Goal: Transaction & Acquisition: Purchase product/service

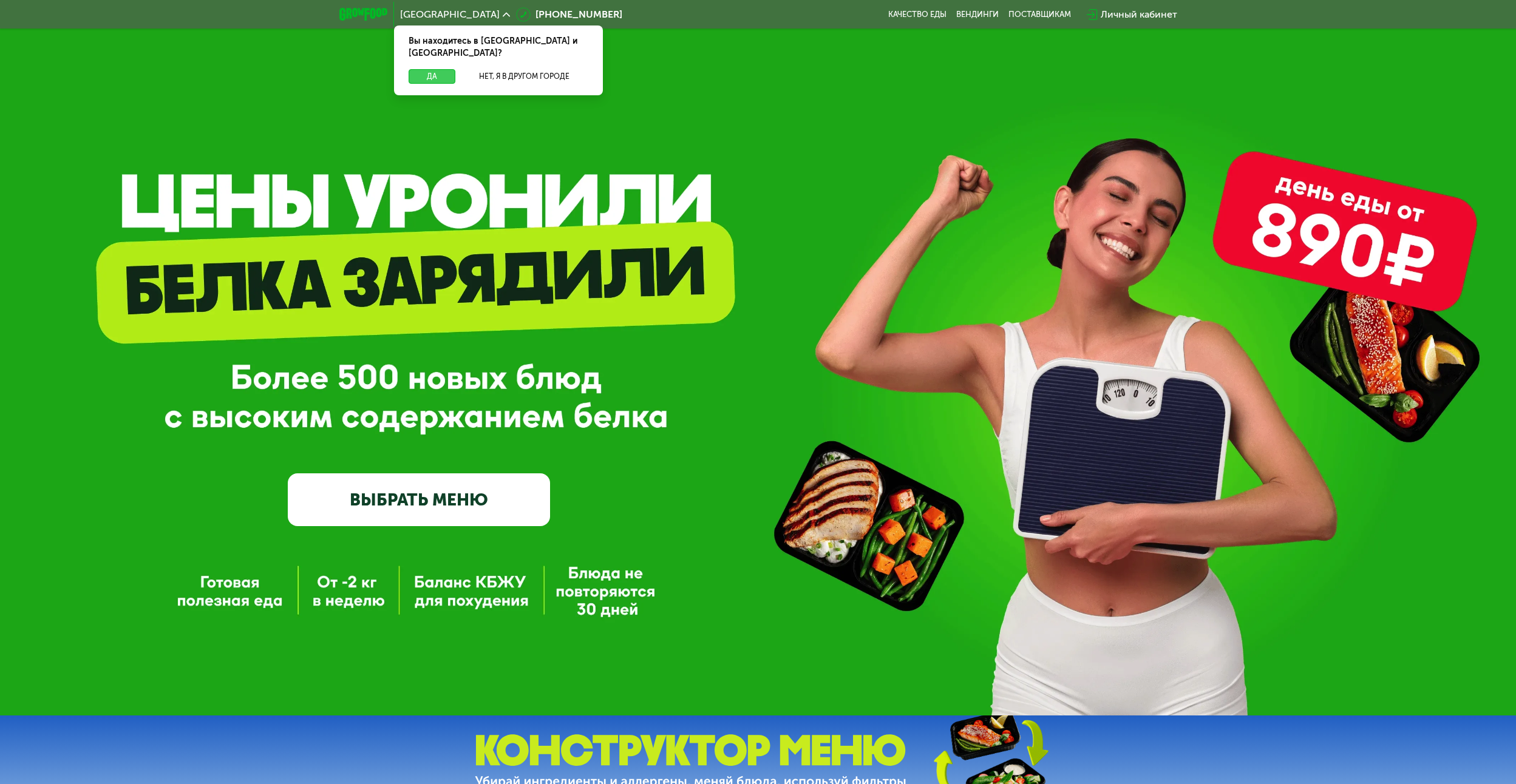
click at [444, 69] on button "Да" at bounding box center [432, 76] width 47 height 15
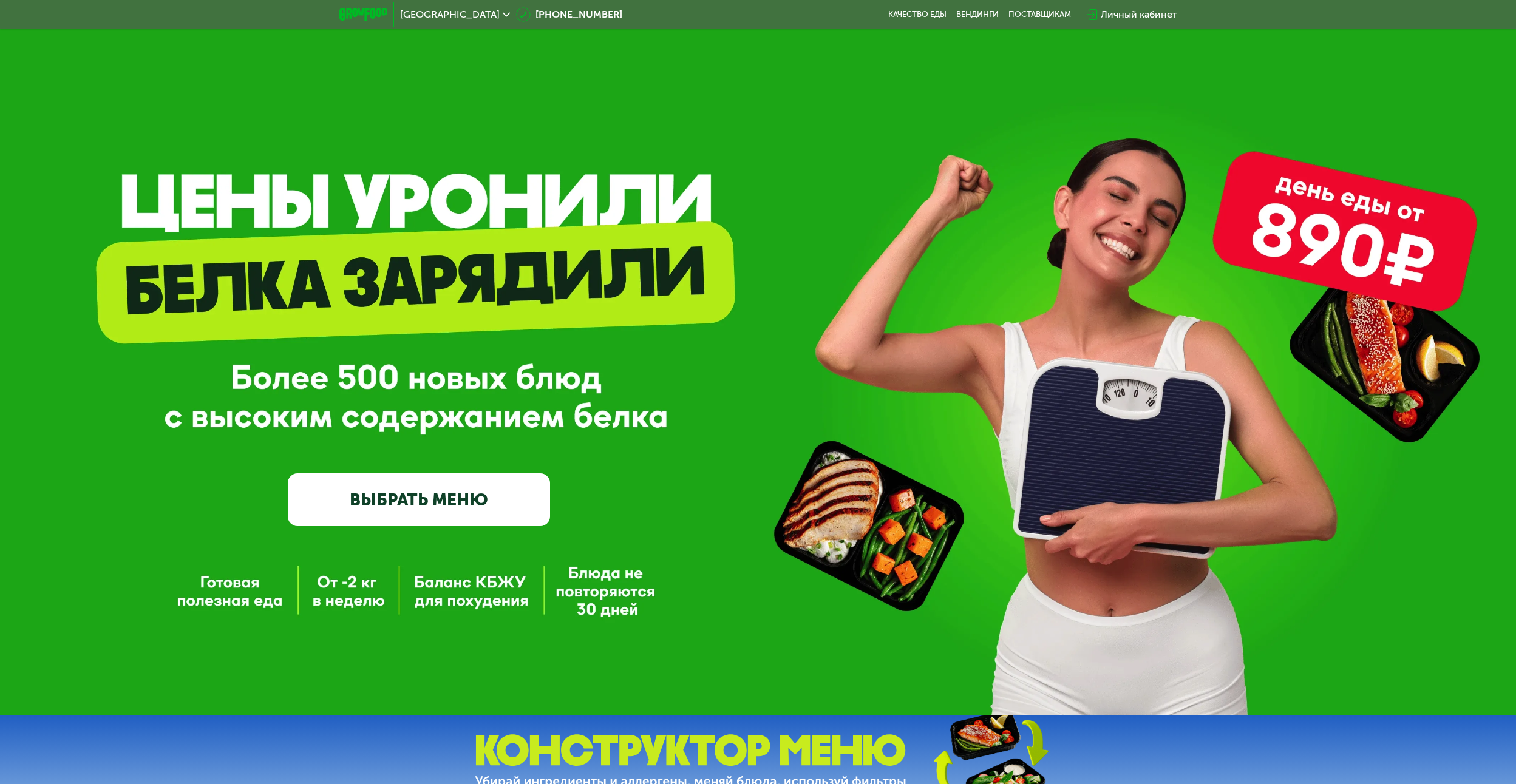
click at [417, 515] on link "ВЫБРАТЬ МЕНЮ" at bounding box center [419, 499] width 262 height 53
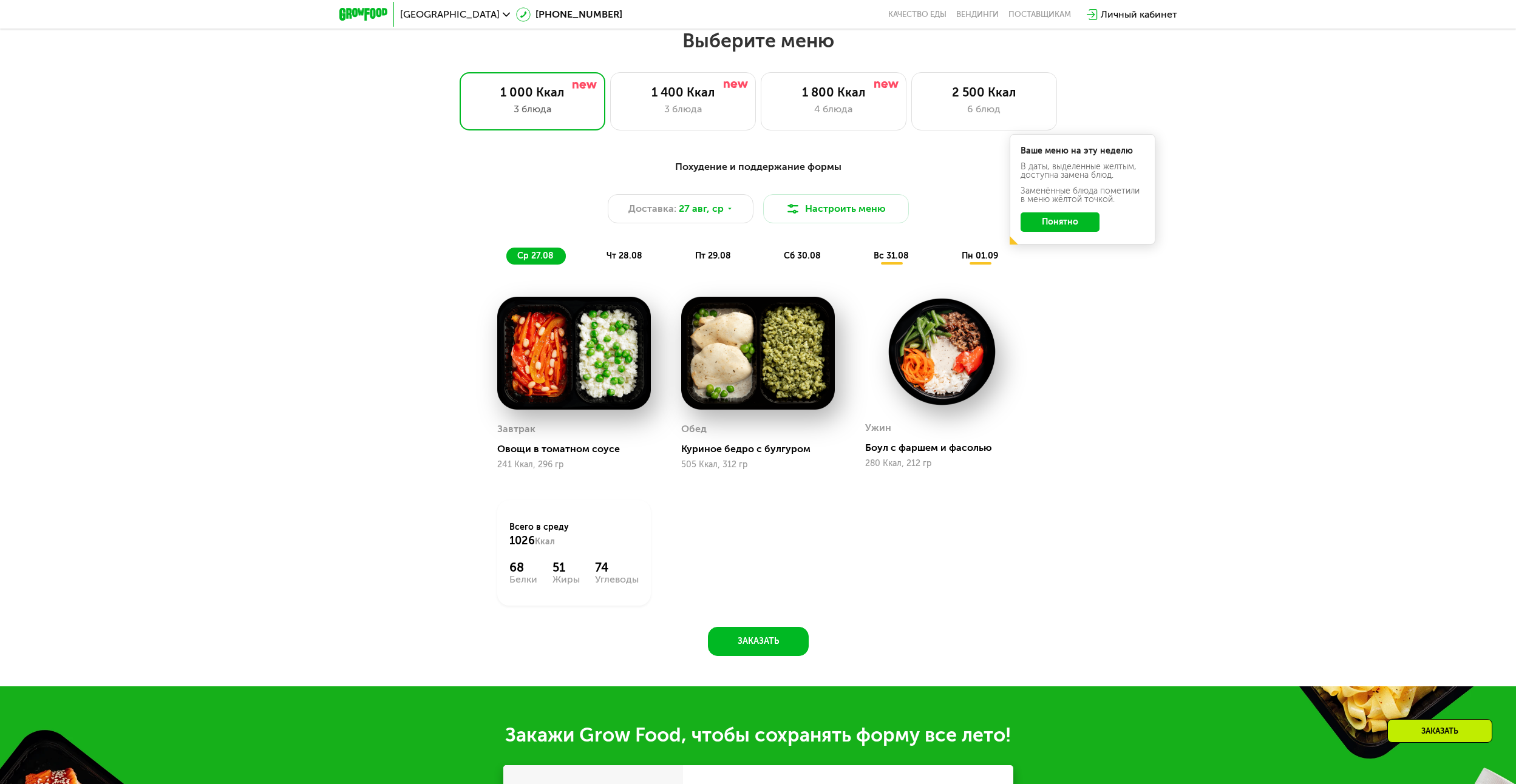
scroll to position [825, 0]
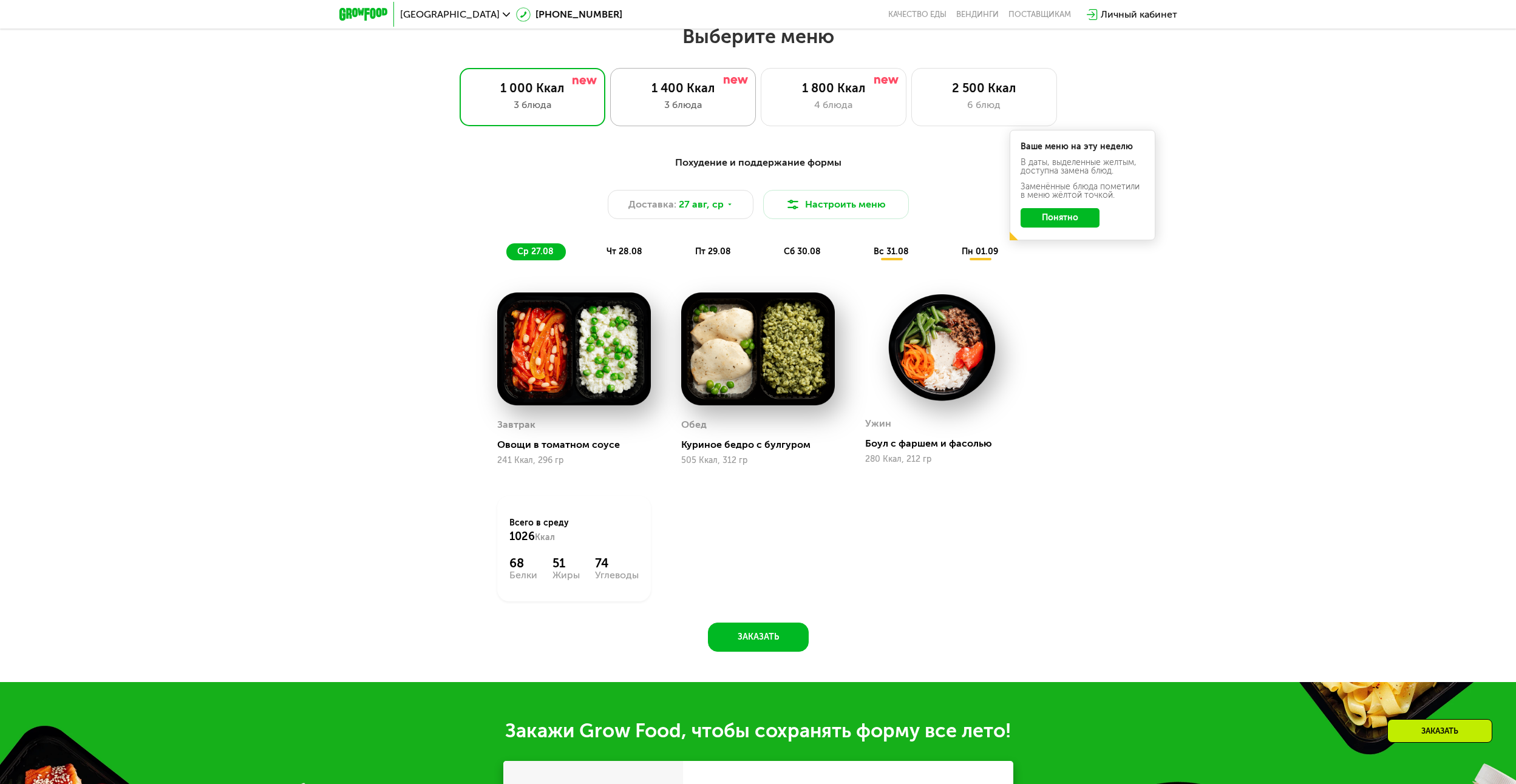
click at [691, 110] on div "3 блюда" at bounding box center [682, 104] width 120 height 15
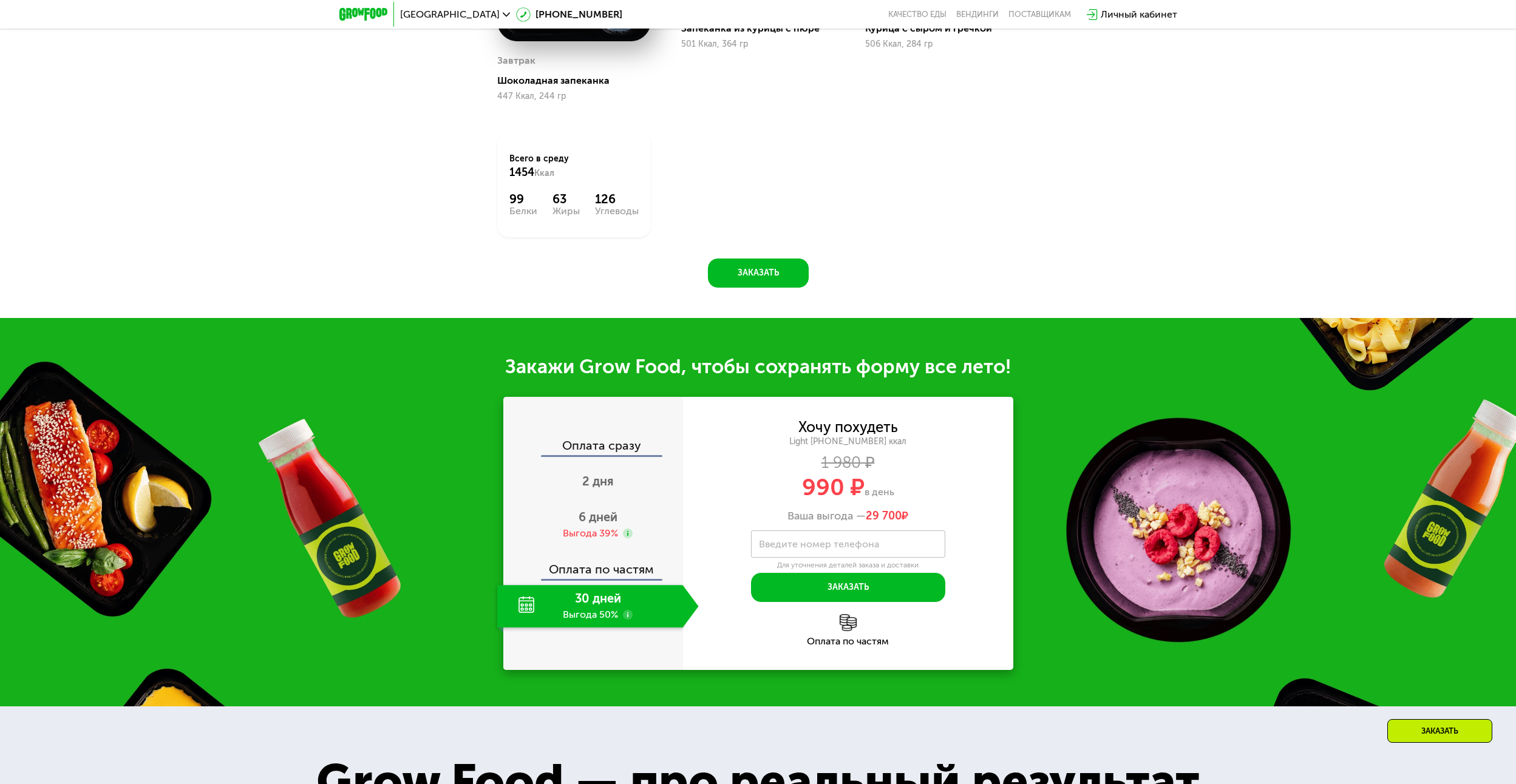
scroll to position [1249, 0]
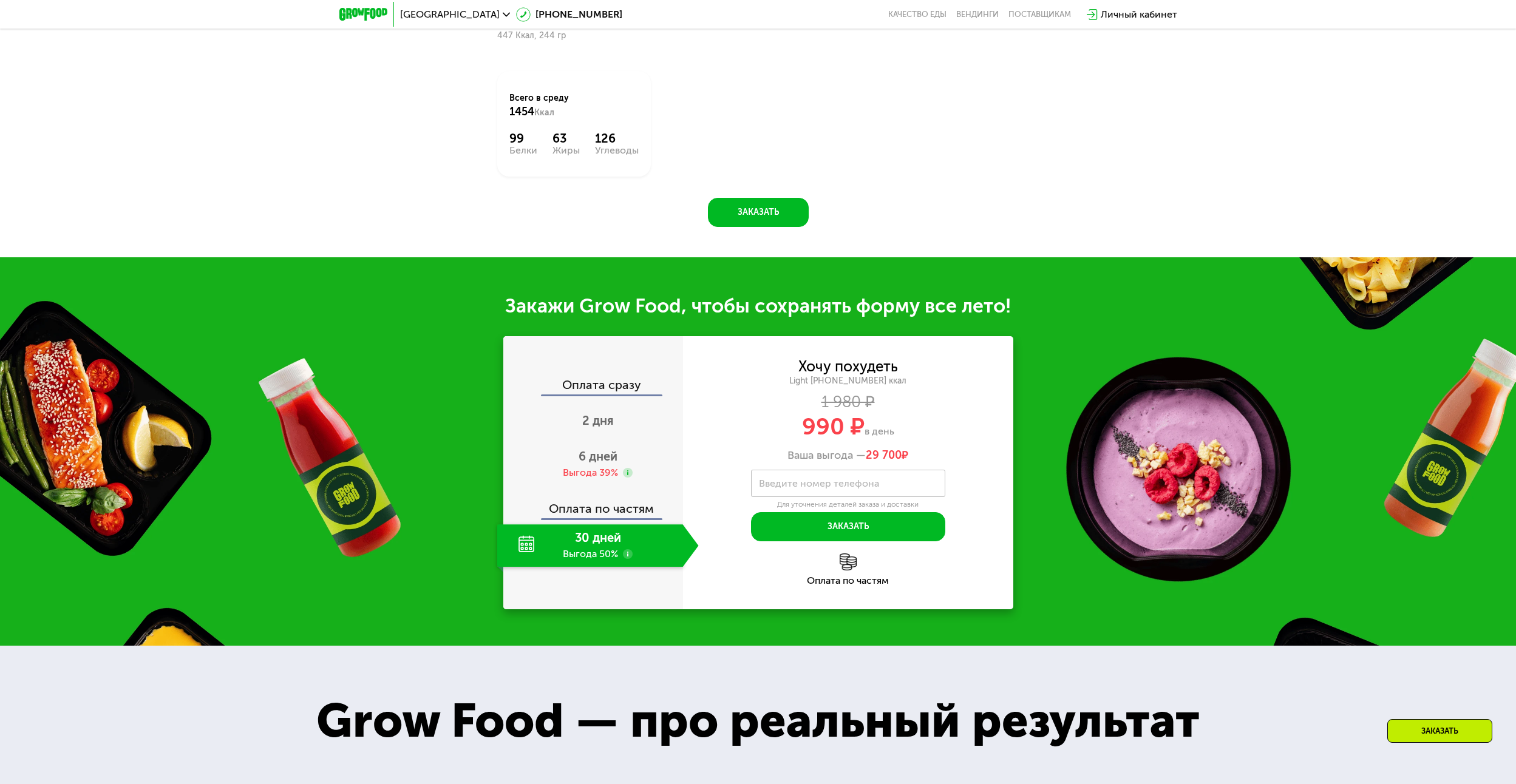
click at [589, 545] on div "30 дней Выгода 50%" at bounding box center [590, 545] width 186 height 43
click at [581, 552] on div "30 дней Выгода 50%" at bounding box center [590, 545] width 186 height 43
click at [623, 556] on use at bounding box center [627, 554] width 10 height 10
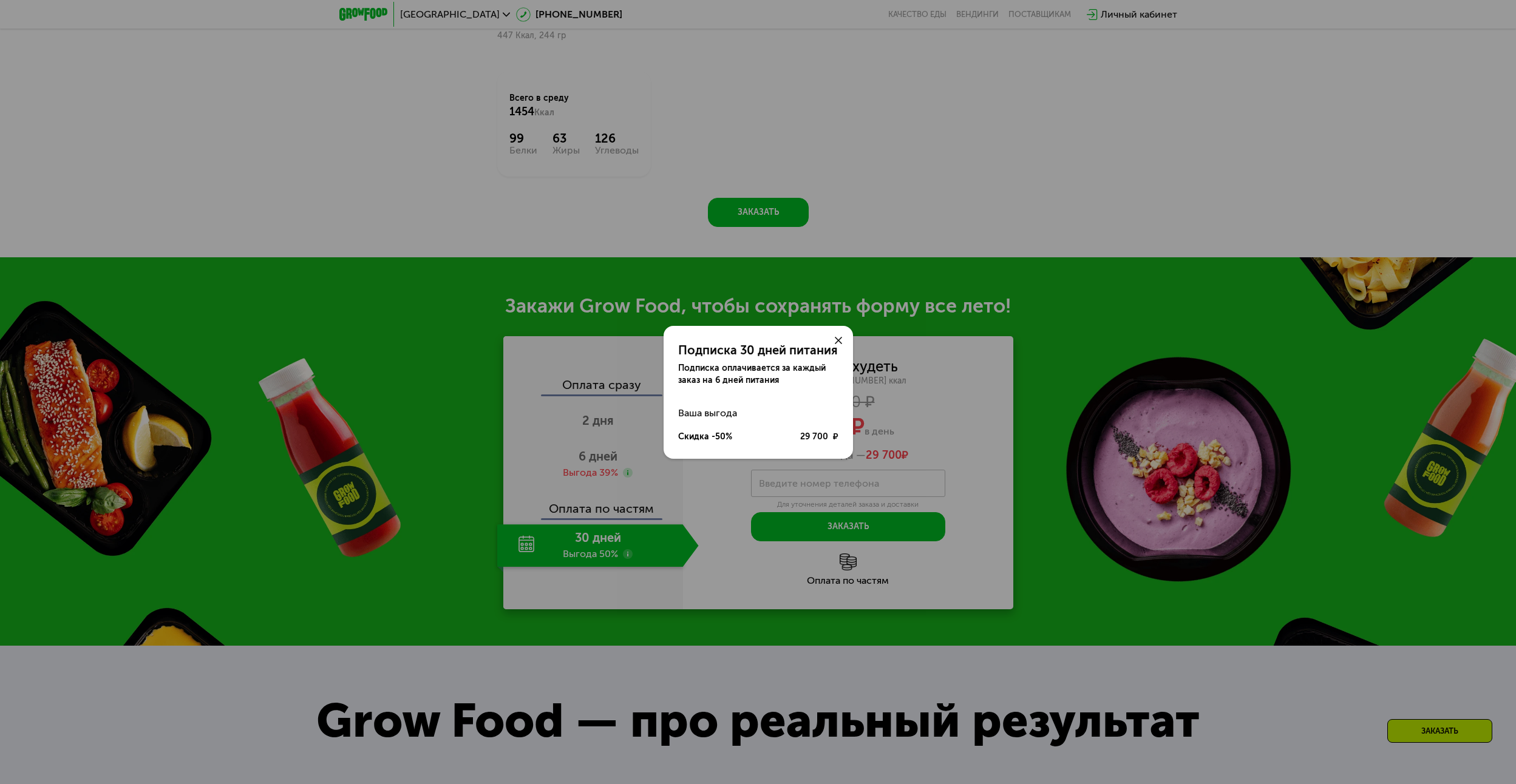
click at [835, 338] on icon at bounding box center [838, 339] width 7 height 7
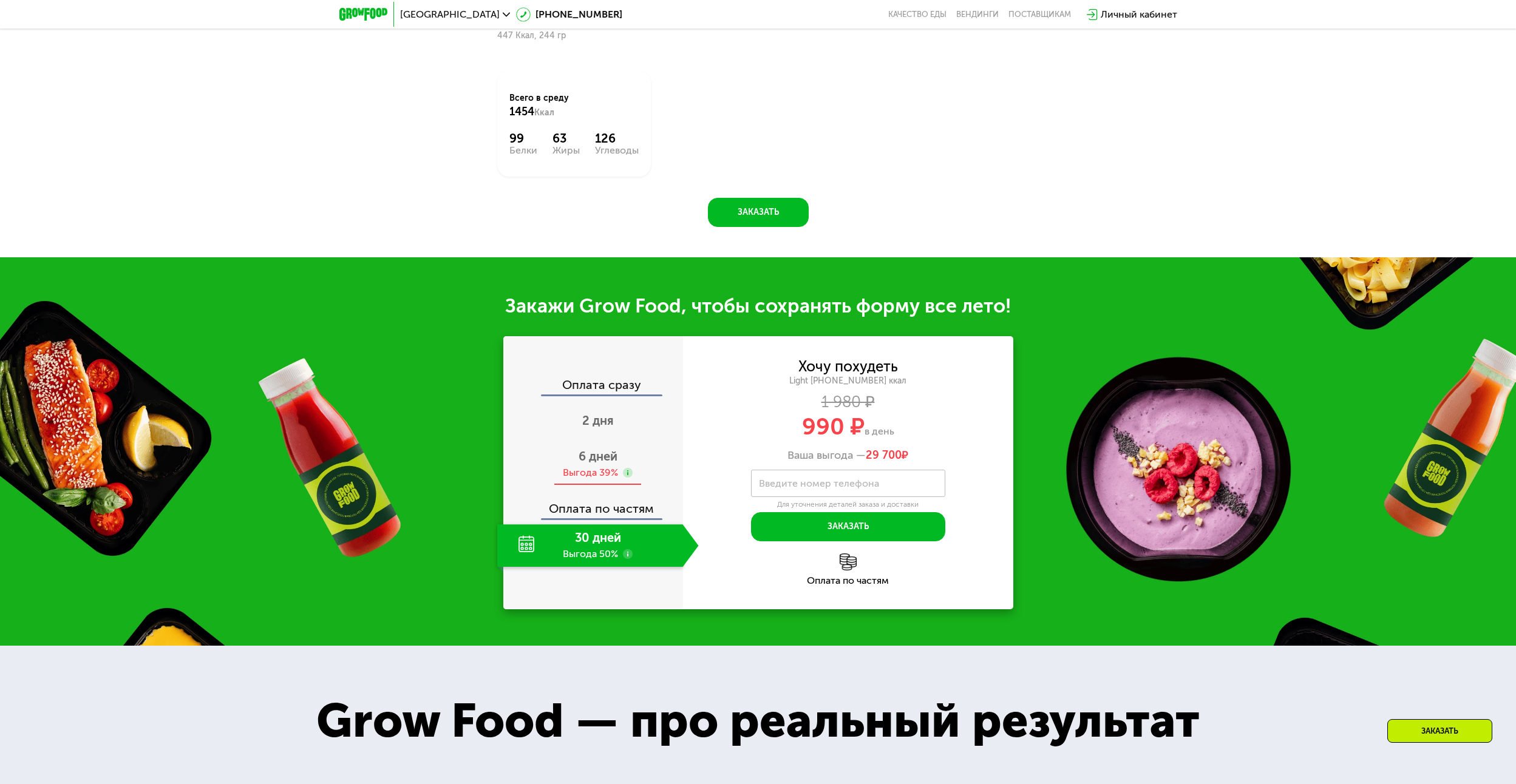
click at [616, 468] on div "6 дней Выгода 39%" at bounding box center [598, 463] width 202 height 43
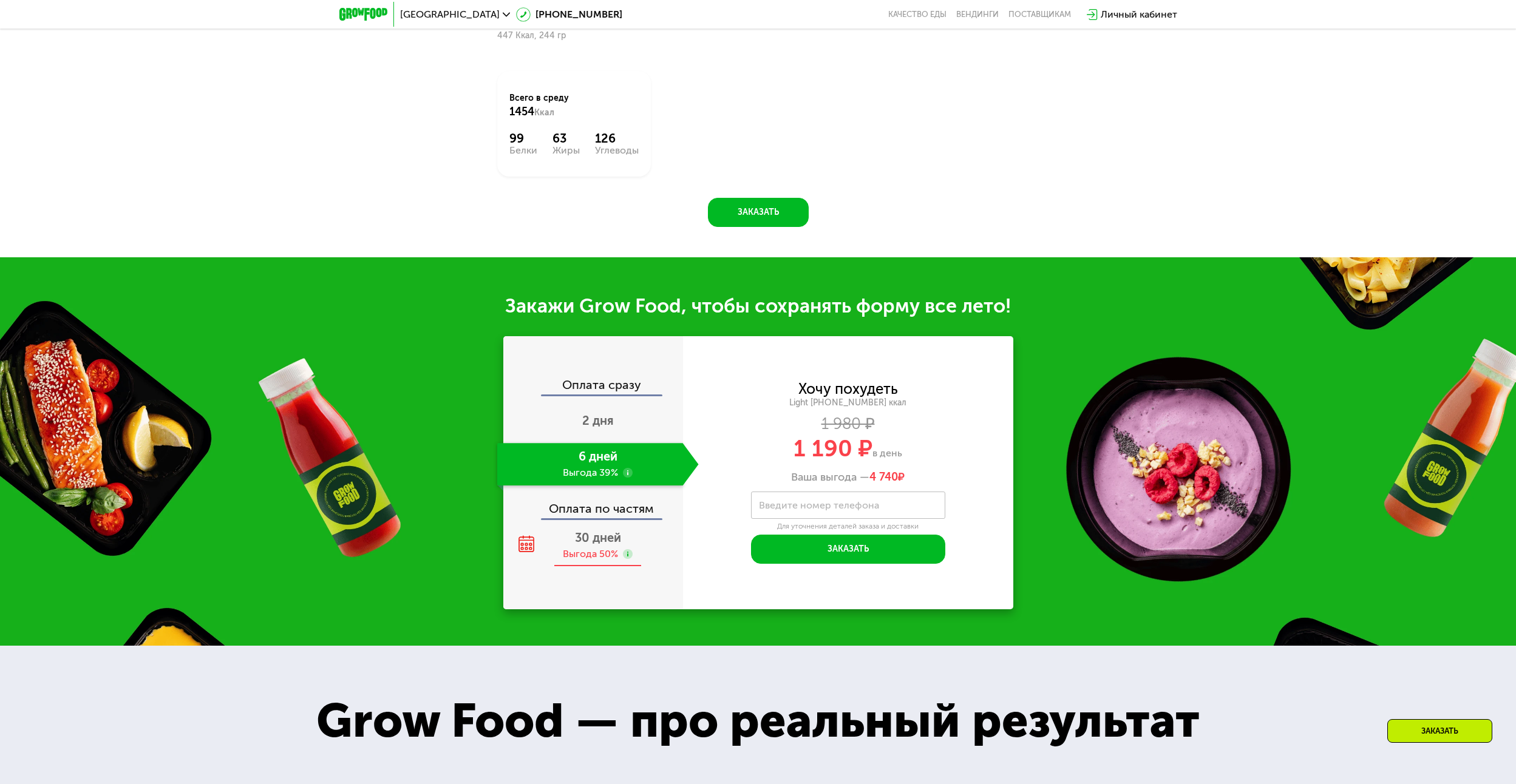
click at [571, 541] on div "30 дней Выгода 50%" at bounding box center [598, 545] width 202 height 43
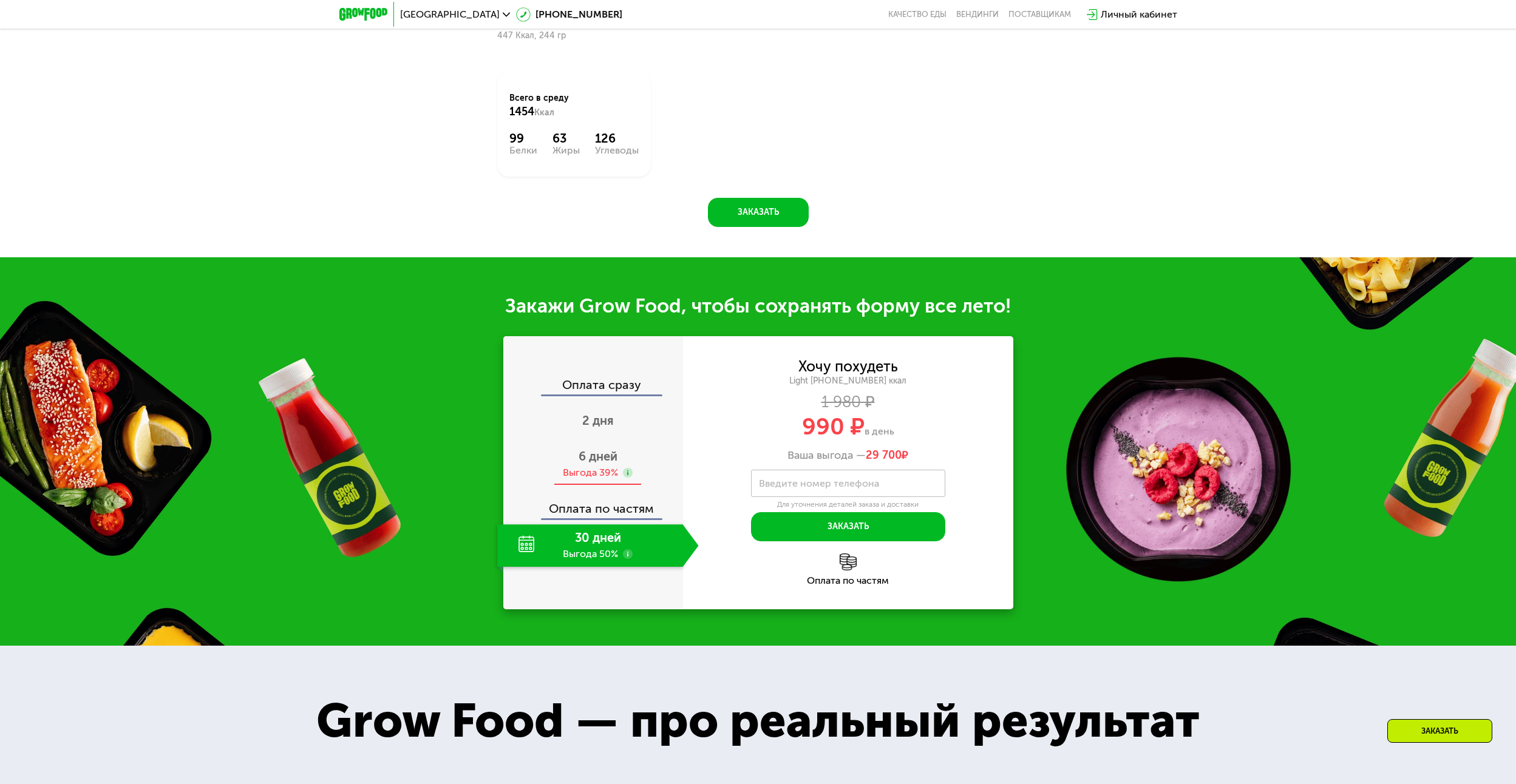
click at [587, 456] on span "6 дней" at bounding box center [598, 457] width 39 height 15
